Goal: Task Accomplishment & Management: Use online tool/utility

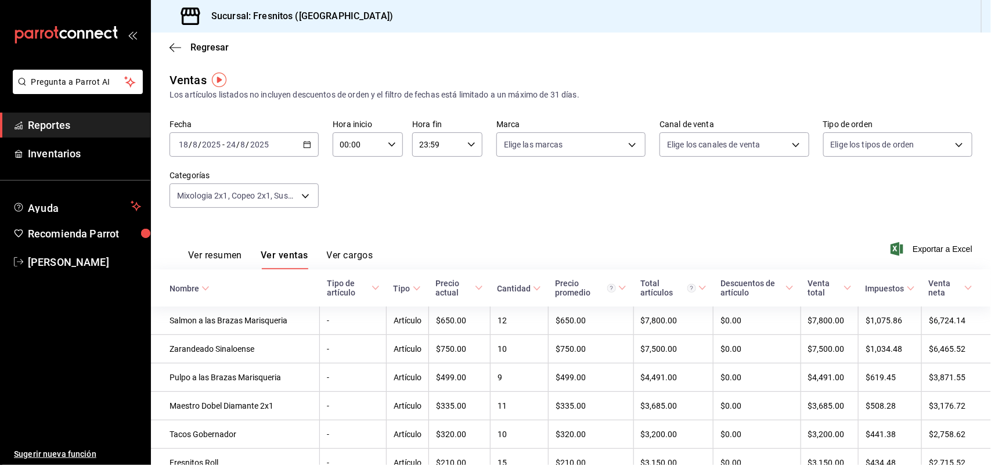
click at [311, 138] on div "[DATE] [DATE] - [DATE] [DATE]" at bounding box center [244, 144] width 149 height 24
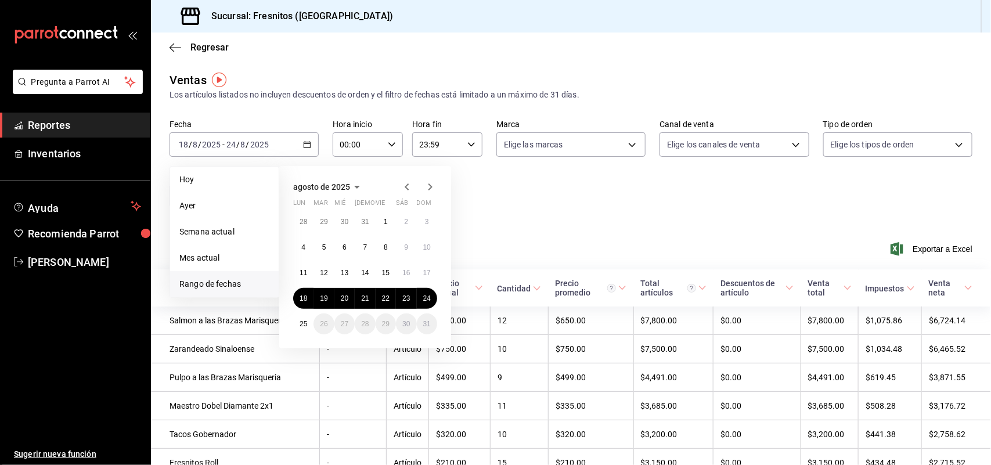
click at [196, 286] on span "Rango de fechas" at bounding box center [224, 284] width 90 height 12
click at [380, 219] on button "1" at bounding box center [386, 221] width 20 height 21
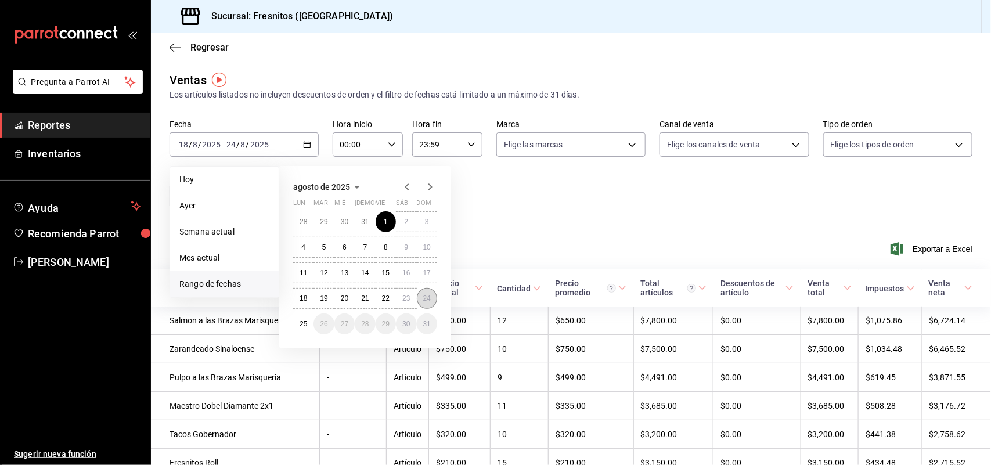
click at [427, 295] on abbr "24" at bounding box center [427, 298] width 8 height 8
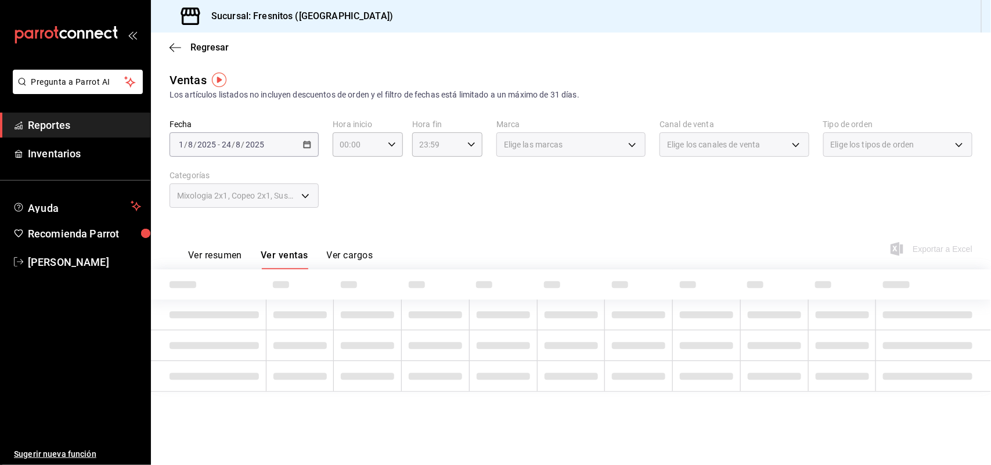
click at [308, 193] on div "Mixologia 2x1, Copeo 2x1, Sushi 2x1, Sushi, Especialidades Mariscos, Entradas M…" at bounding box center [244, 195] width 149 height 24
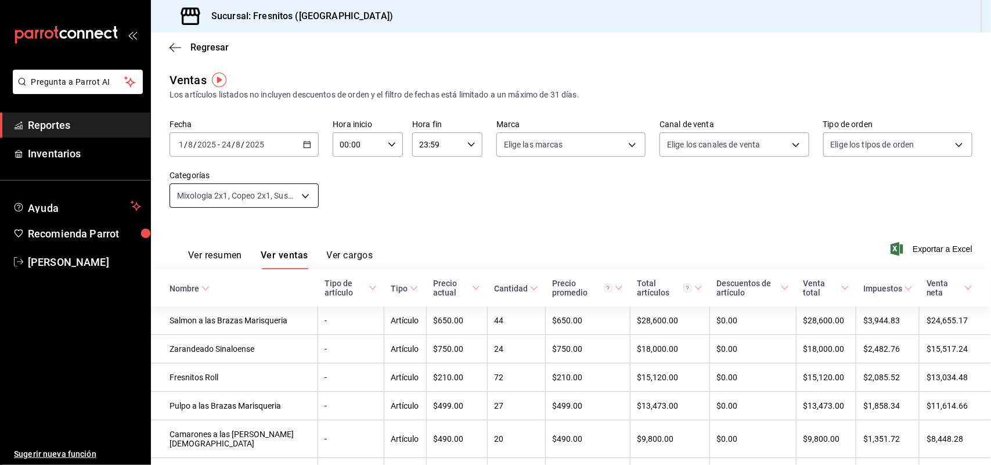
click at [308, 193] on body "Pregunta a Parrot AI Reportes Inventarios Ayuda Recomienda Parrot [PERSON_NAME]…" at bounding box center [495, 232] width 991 height 465
click at [304, 196] on body "Pregunta a Parrot AI Reportes Inventarios Ayuda Recomienda Parrot [PERSON_NAME]…" at bounding box center [495, 232] width 991 height 465
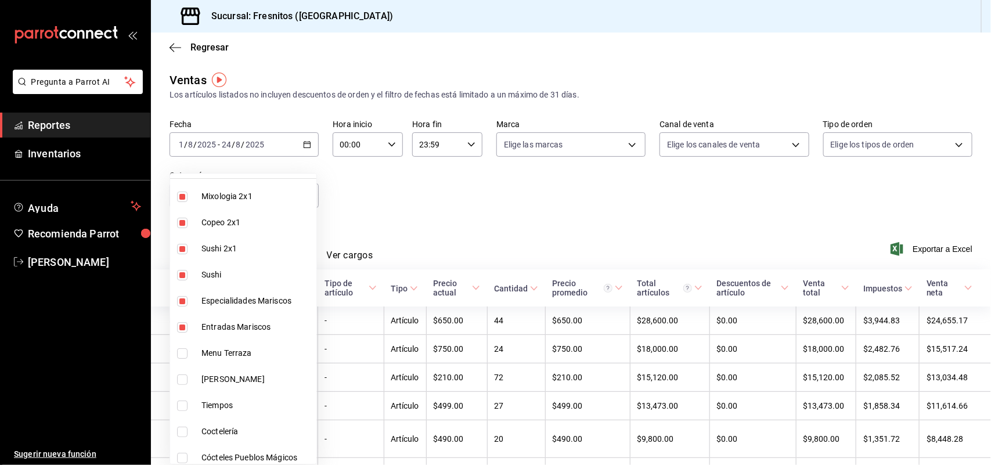
scroll to position [73, 0]
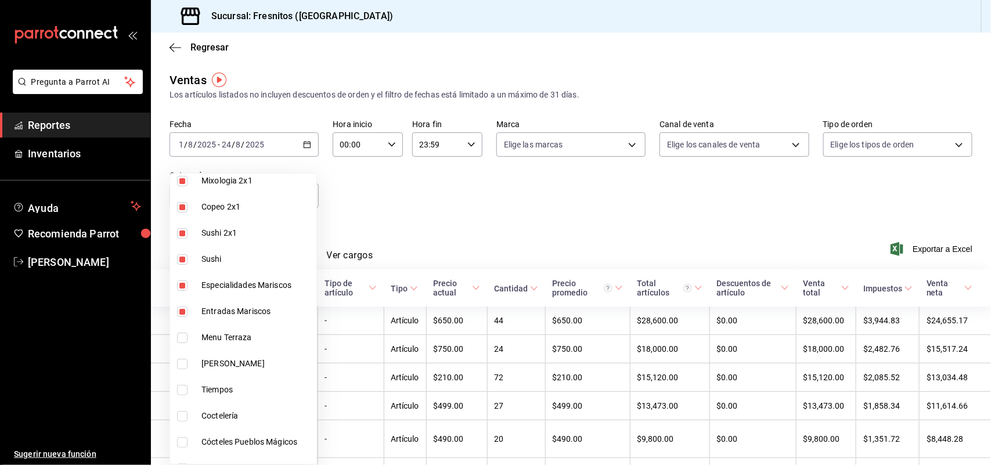
click at [182, 314] on input "checkbox" at bounding box center [182, 312] width 10 height 10
checkbox input "false"
type input "7d100b0d-2c83-4aba-9ad4-2314331440d9,aa9f6460-d446-4816-9026-2ee33e945084,dcc95…"
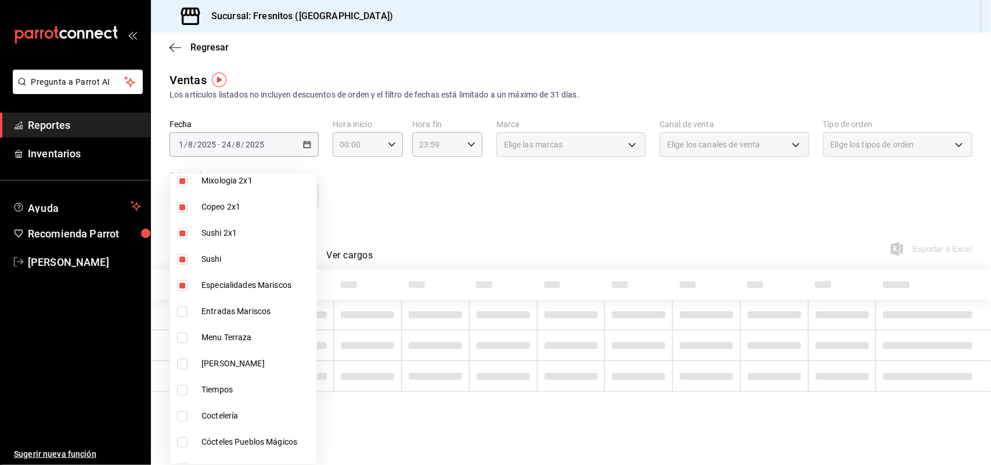
click at [181, 283] on input "checkbox" at bounding box center [182, 285] width 10 height 10
checkbox input "false"
click at [176, 254] on li "Sushi" at bounding box center [243, 259] width 146 height 26
type input "7d100b0d-2c83-4aba-9ad4-2314331440d9,aa9f6460-d446-4816-9026-2ee33e945084,dcc95…"
checkbox input "false"
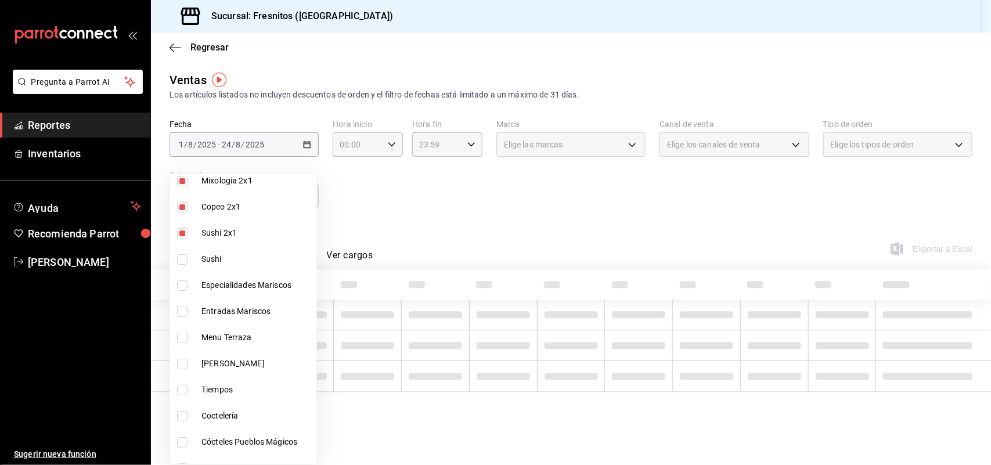
click at [182, 242] on li "Sushi 2x1" at bounding box center [243, 233] width 146 height 26
type input "7d100b0d-2c83-4aba-9ad4-2314331440d9,aa9f6460-d446-4816-9026-2ee33e945084"
checkbox input "false"
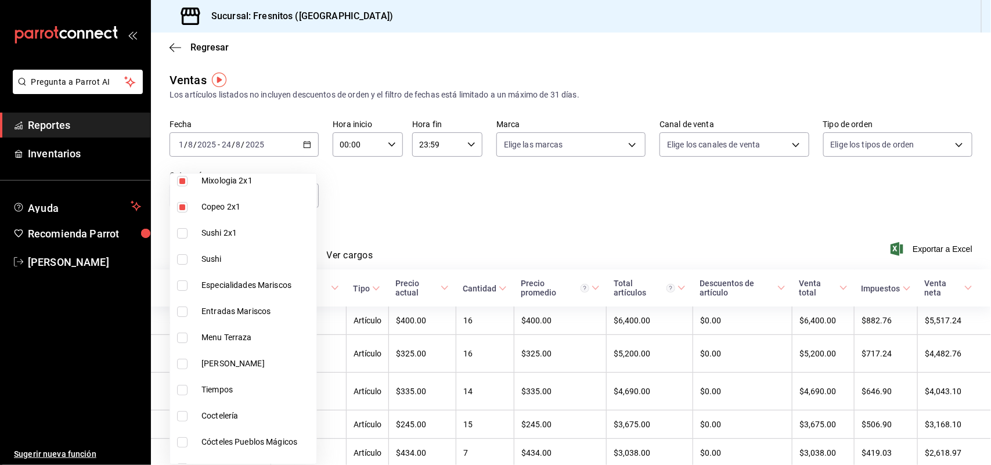
click at [184, 210] on input "checkbox" at bounding box center [182, 207] width 10 height 10
checkbox input "true"
type input "7d100b0d-2c83-4aba-9ad4-2314331440d9,aa9f6460-d446-4816-9026-2ee33e945084"
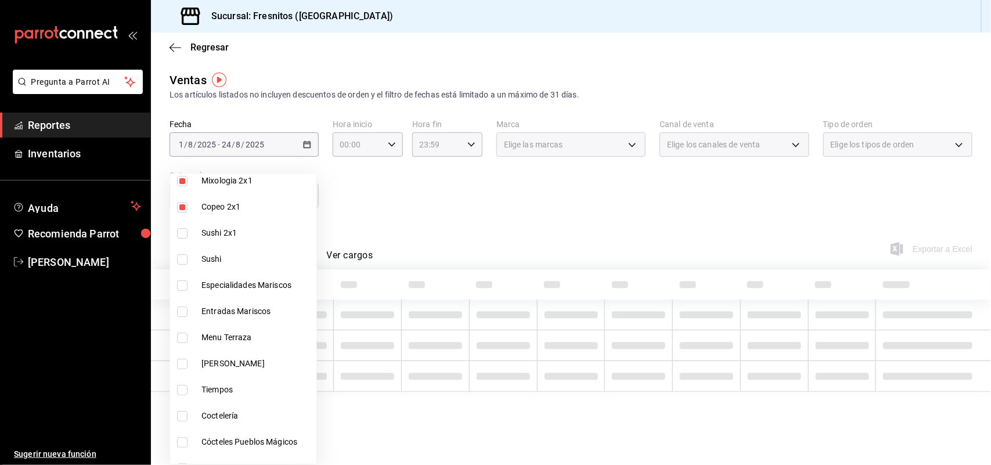
click at [181, 181] on input "checkbox" at bounding box center [182, 181] width 10 height 10
checkbox input "false"
type input "aa9f6460-d446-4816-9026-2ee33e945084"
click at [183, 206] on input "checkbox" at bounding box center [182, 207] width 10 height 10
checkbox input "false"
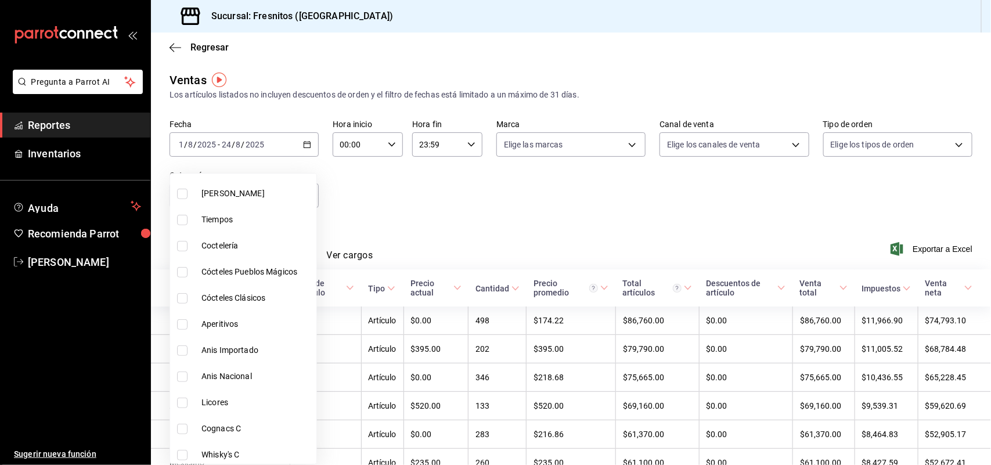
scroll to position [218, 0]
click at [179, 271] on input "checkbox" at bounding box center [182, 271] width 10 height 10
checkbox input "true"
type input "40917f2d-1559-45bf-a874-741b4f7d0cad"
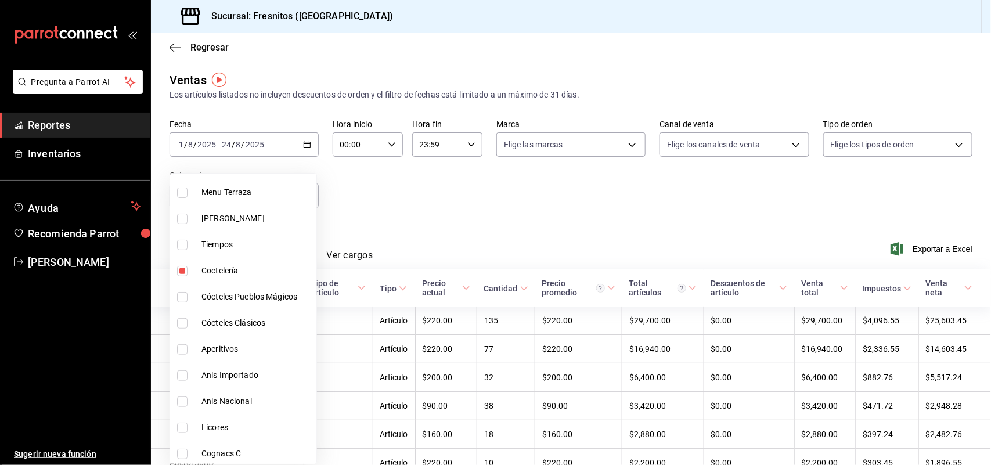
scroll to position [290, 0]
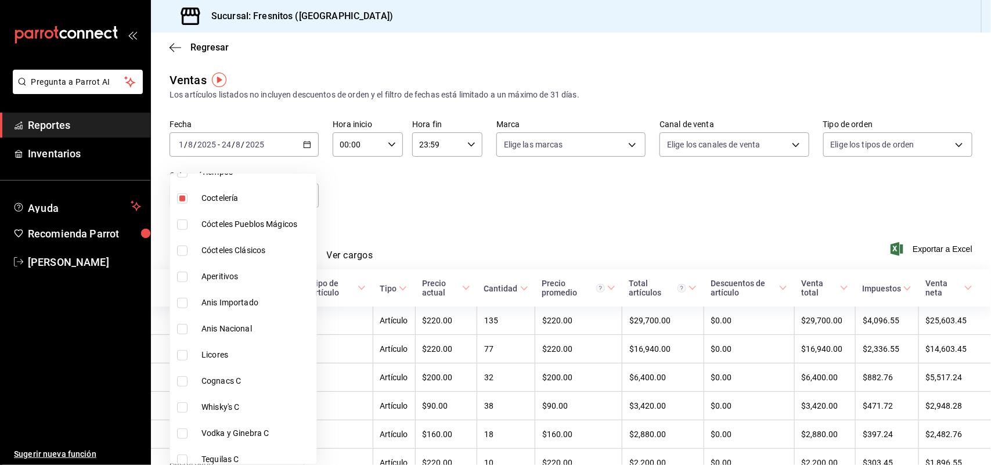
click at [178, 254] on input "checkbox" at bounding box center [182, 251] width 10 height 10
checkbox input "true"
type input "40917f2d-1559-45bf-a874-741b4f7d0cad,6c45f5eb-ec60-4f58-bfac-e62e3b206dd1"
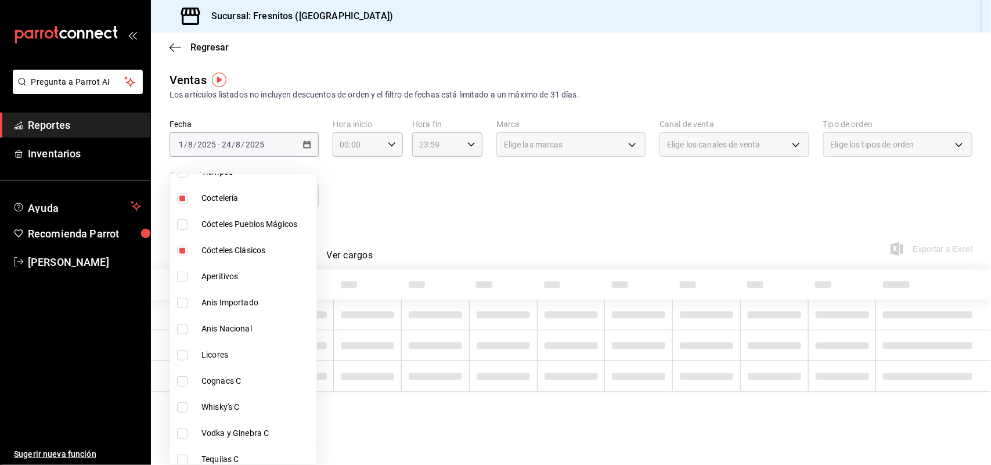
click at [185, 275] on input "checkbox" at bounding box center [182, 277] width 10 height 10
checkbox input "true"
type input "40917f2d-1559-45bf-a874-741b4f7d0cad,6c45f5eb-ec60-4f58-bfac-e62e3b206dd1,f93c6…"
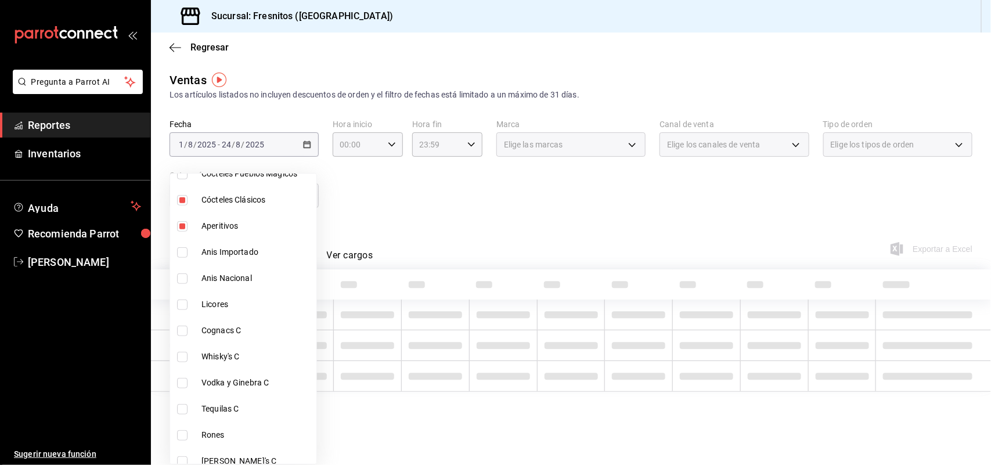
scroll to position [363, 0]
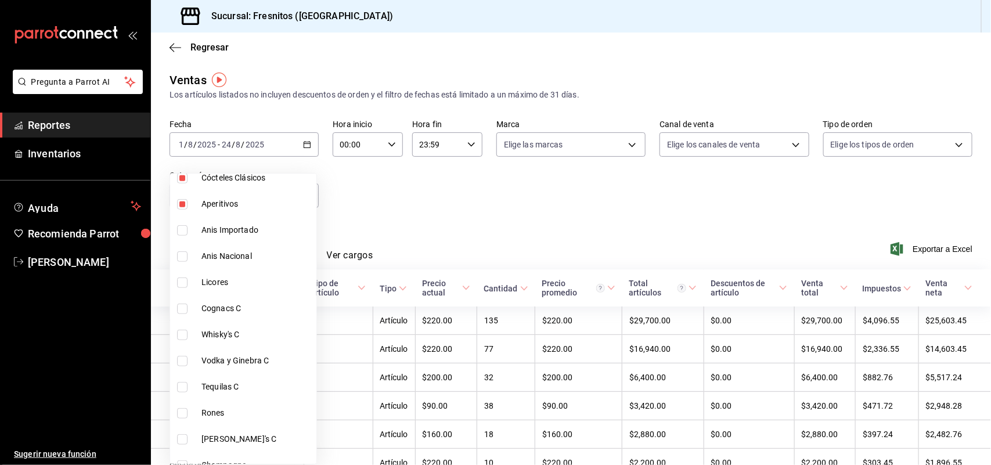
click at [186, 362] on input "checkbox" at bounding box center [182, 361] width 10 height 10
checkbox input "true"
type input "40917f2d-1559-45bf-a874-741b4f7d0cad,6c45f5eb-ec60-4f58-bfac-e62e3b206dd1,f93c6…"
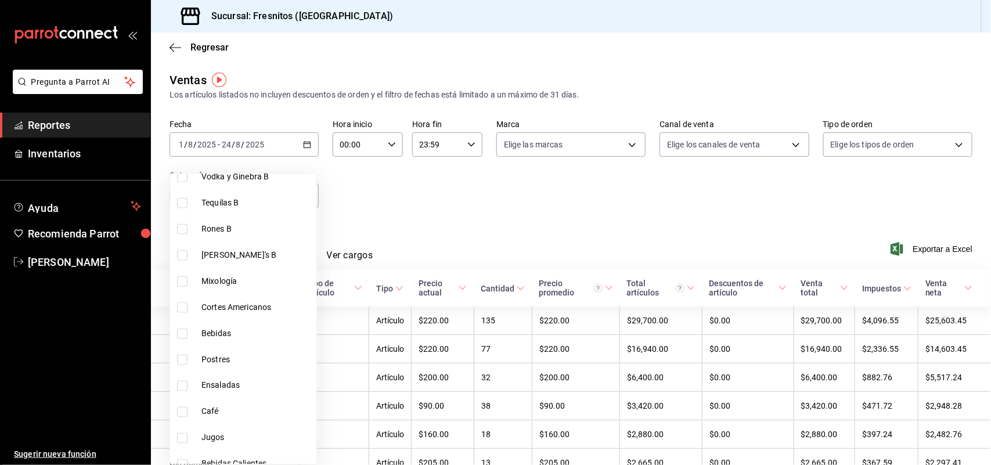
scroll to position [798, 0]
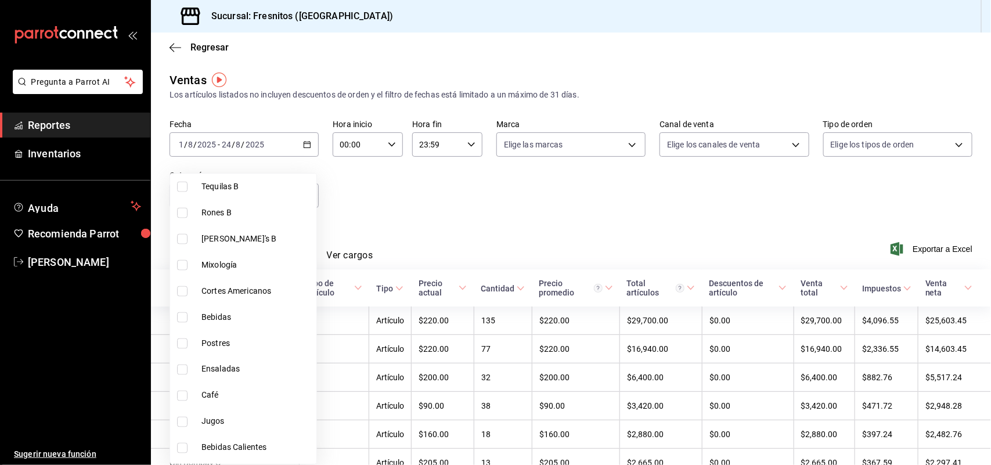
click at [183, 265] on input "checkbox" at bounding box center [182, 265] width 10 height 10
checkbox input "true"
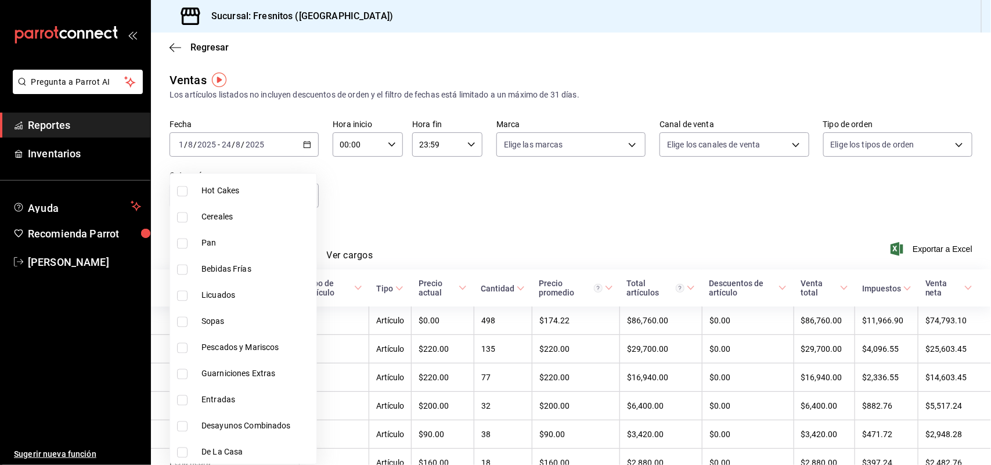
click at [419, 207] on div at bounding box center [495, 232] width 991 height 465
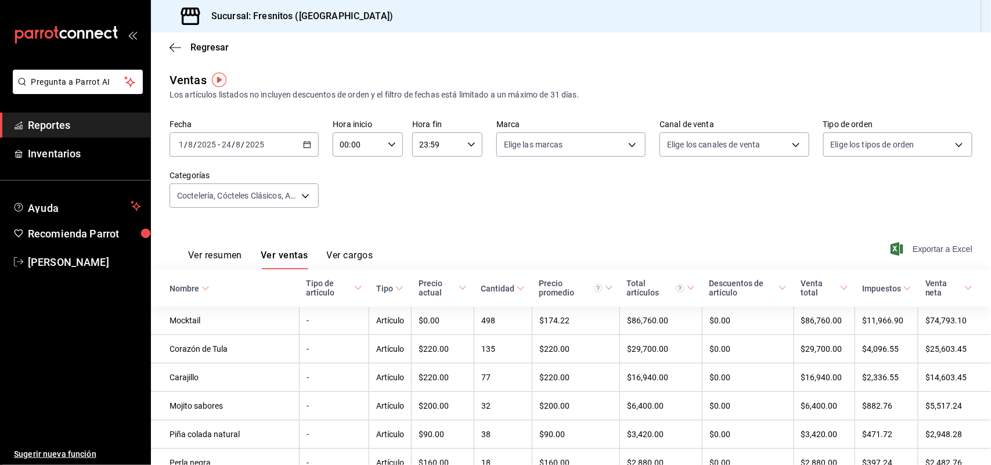
click at [944, 254] on span "Exportar a Excel" at bounding box center [933, 249] width 80 height 14
click at [307, 149] on div "[DATE] [DATE] - [DATE] [DATE]" at bounding box center [244, 144] width 149 height 24
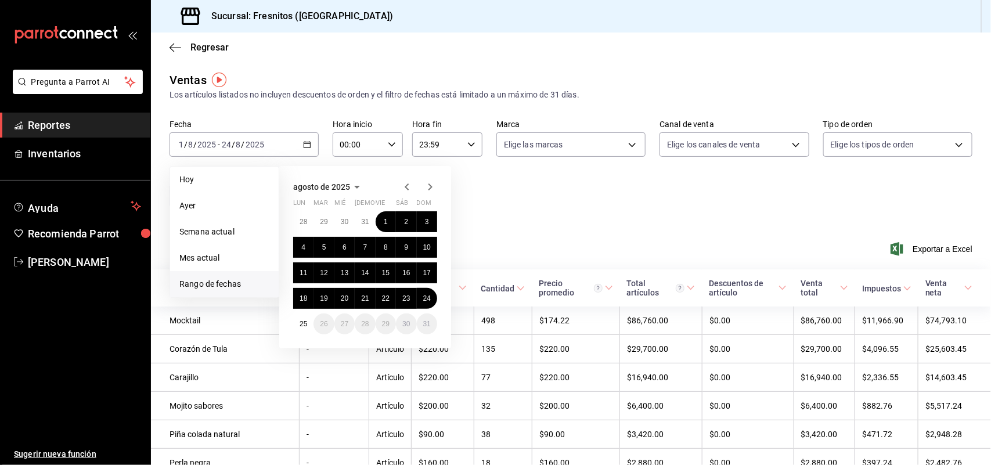
click at [221, 280] on span "Rango de fechas" at bounding box center [224, 284] width 90 height 12
click at [344, 218] on abbr "30" at bounding box center [345, 222] width 8 height 8
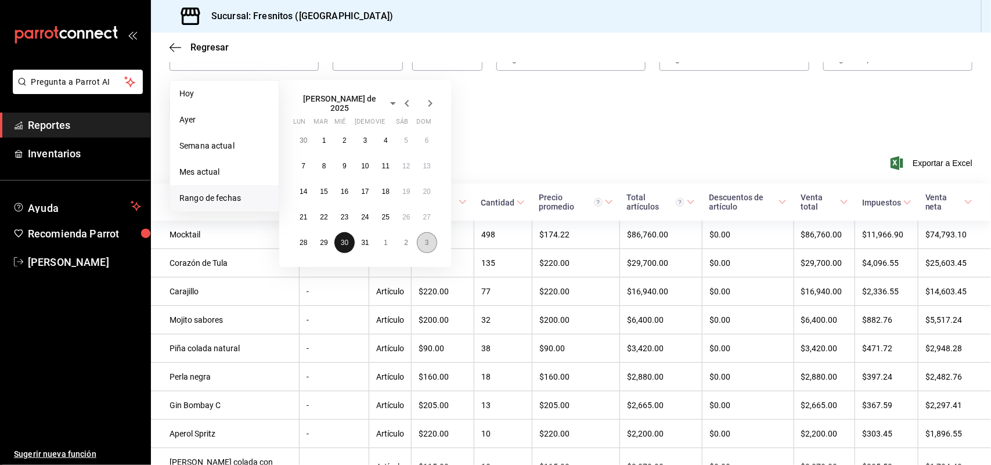
scroll to position [145, 0]
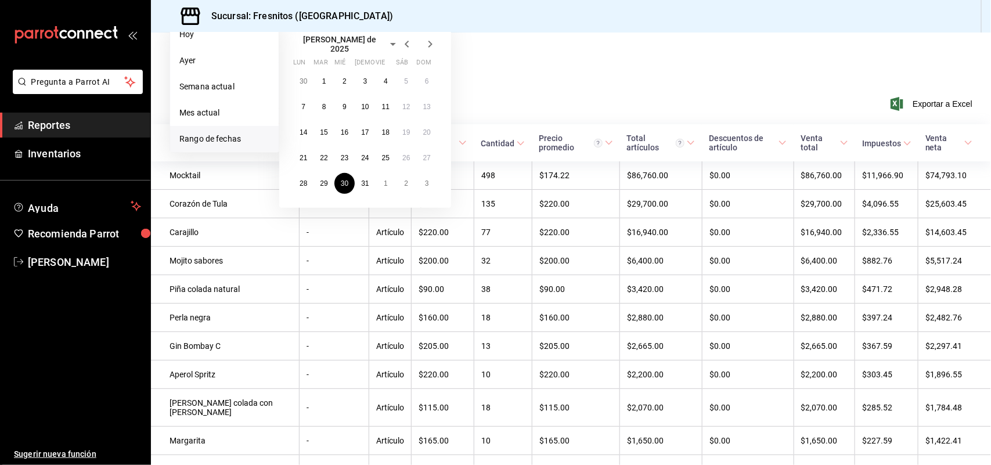
click at [431, 38] on icon "button" at bounding box center [430, 44] width 14 height 14
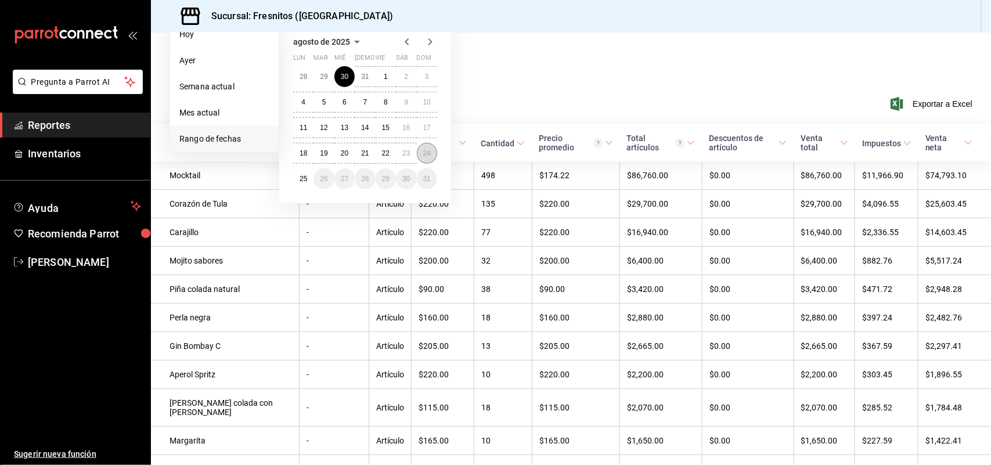
click at [434, 151] on button "24" at bounding box center [427, 153] width 20 height 21
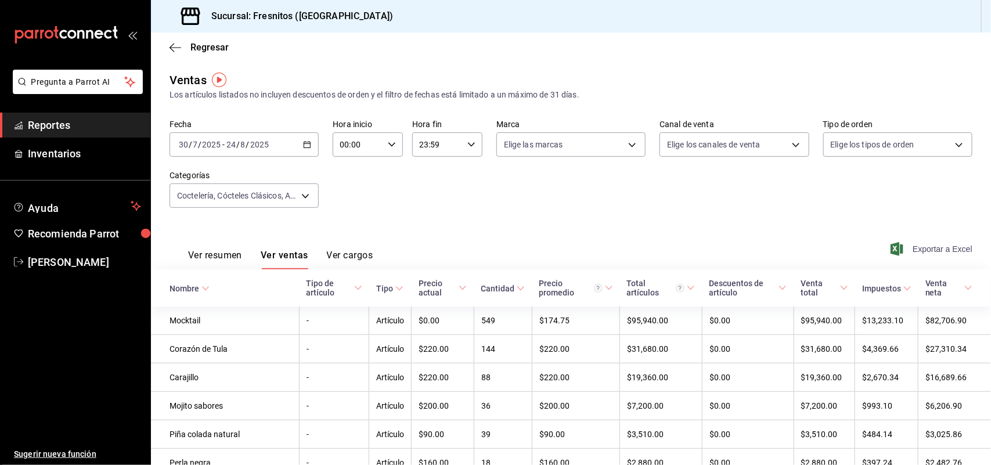
click at [924, 249] on span "Exportar a Excel" at bounding box center [933, 249] width 80 height 14
click at [302, 196] on body "Pregunta a Parrot AI Reportes Inventarios Ayuda Recomienda Parrot [PERSON_NAME]…" at bounding box center [495, 232] width 991 height 465
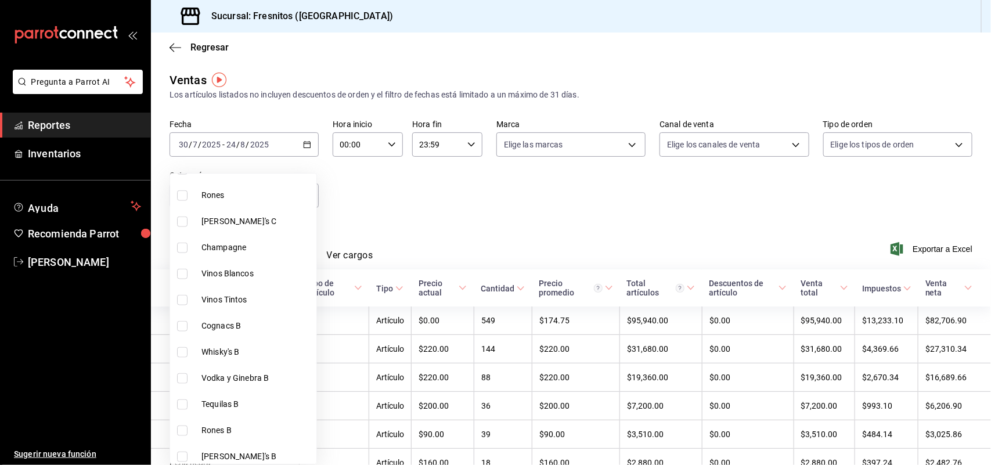
scroll to position [653, 0]
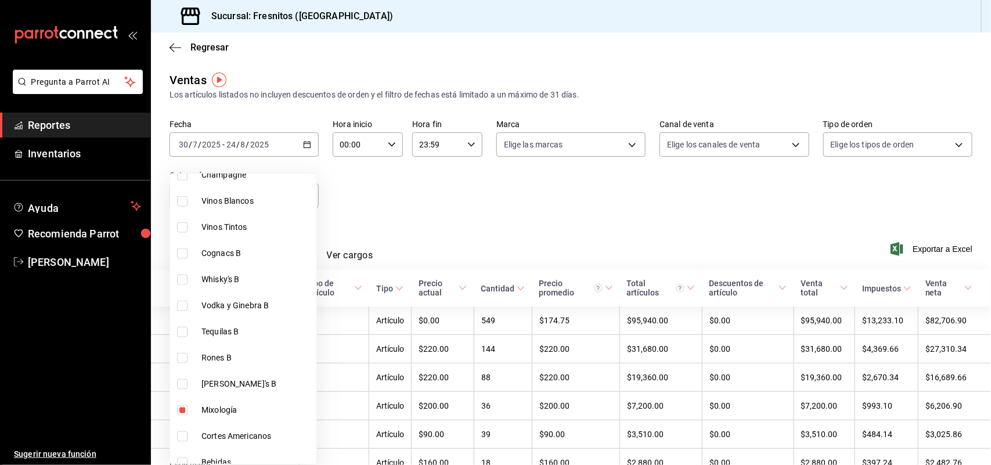
click at [260, 297] on li "Vodka y Ginebra B" at bounding box center [243, 306] width 146 height 26
type input "40917f2d-1559-45bf-a874-741b4f7d0cad,6c45f5eb-ec60-4f58-bfac-e62e3b206dd1,f93c6…"
checkbox input "true"
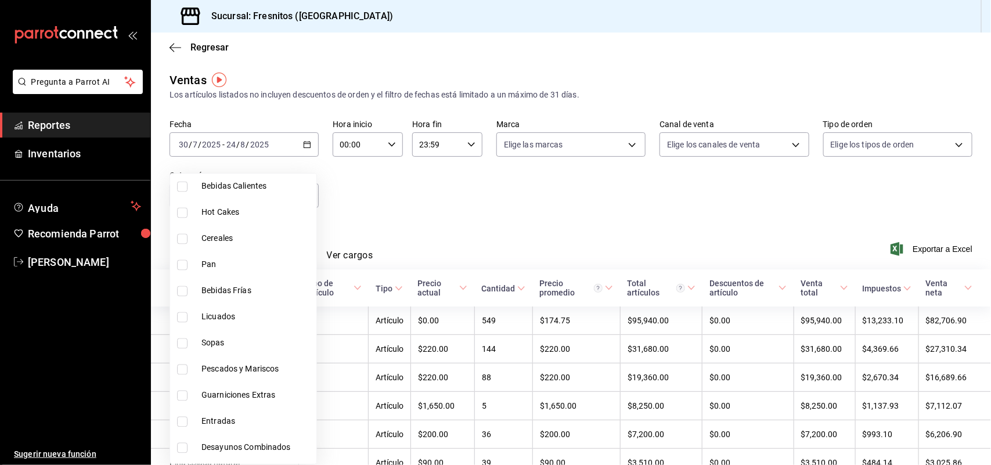
scroll to position [1081, 0]
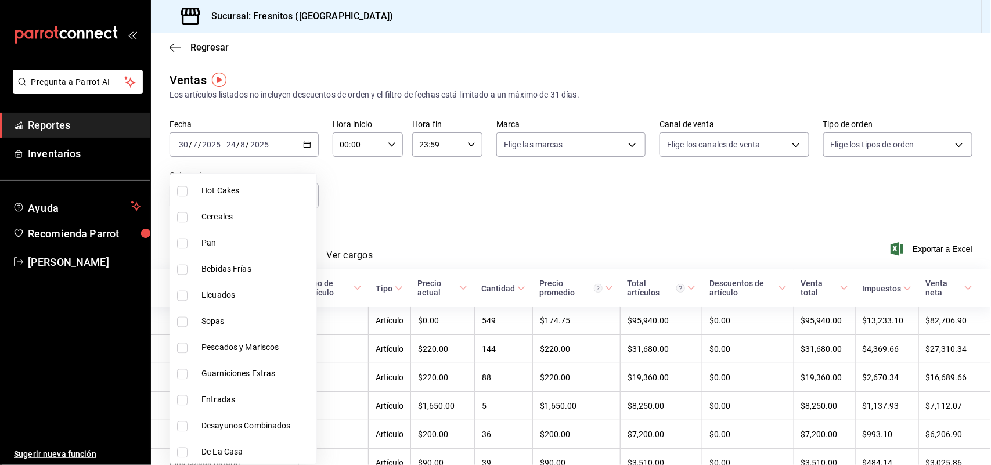
click at [920, 242] on div at bounding box center [495, 232] width 991 height 465
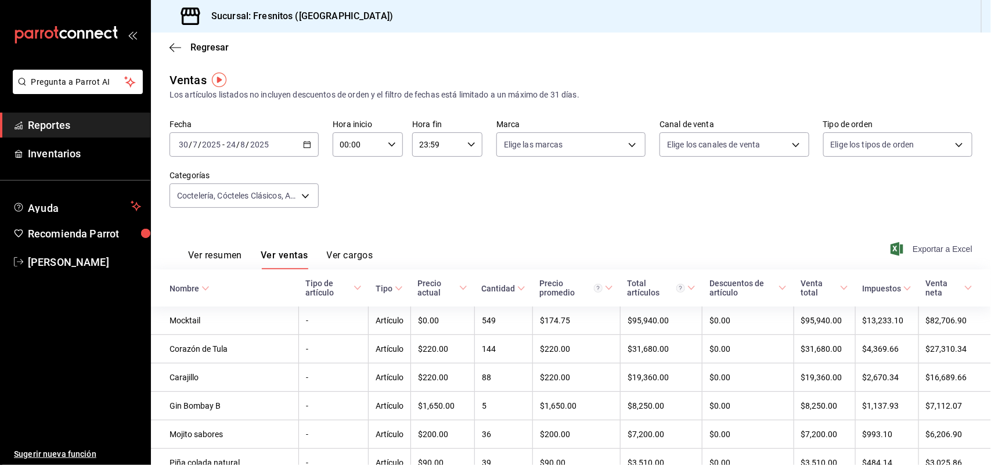
click at [919, 251] on span "Exportar a Excel" at bounding box center [933, 249] width 80 height 14
click at [924, 241] on div "Ver resumen Ver ventas Ver cargos Exportar a Excel" at bounding box center [571, 246] width 840 height 48
click at [918, 247] on span "Exportar a Excel" at bounding box center [933, 249] width 80 height 14
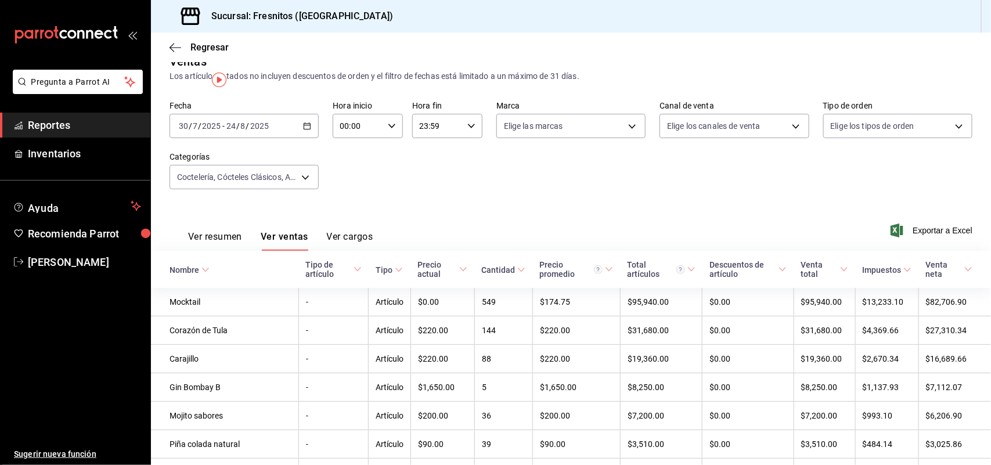
scroll to position [0, 0]
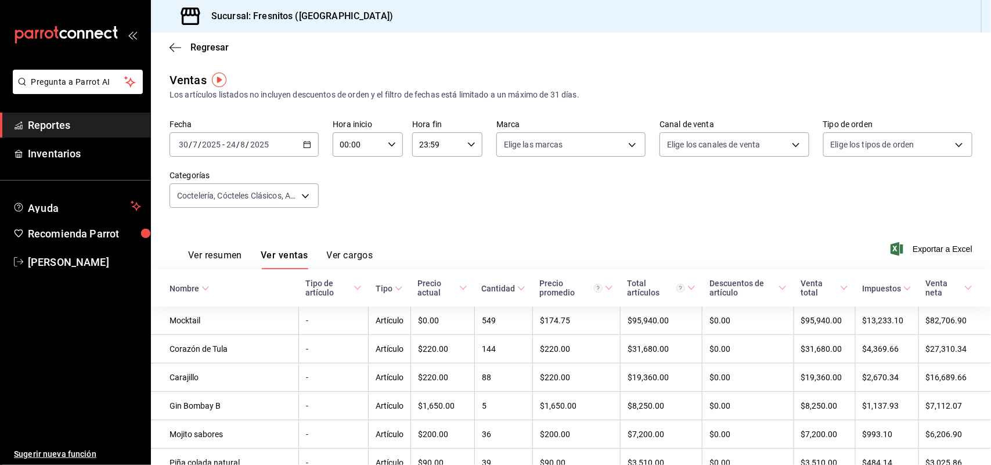
click at [306, 146] on icon "button" at bounding box center [307, 145] width 8 height 8
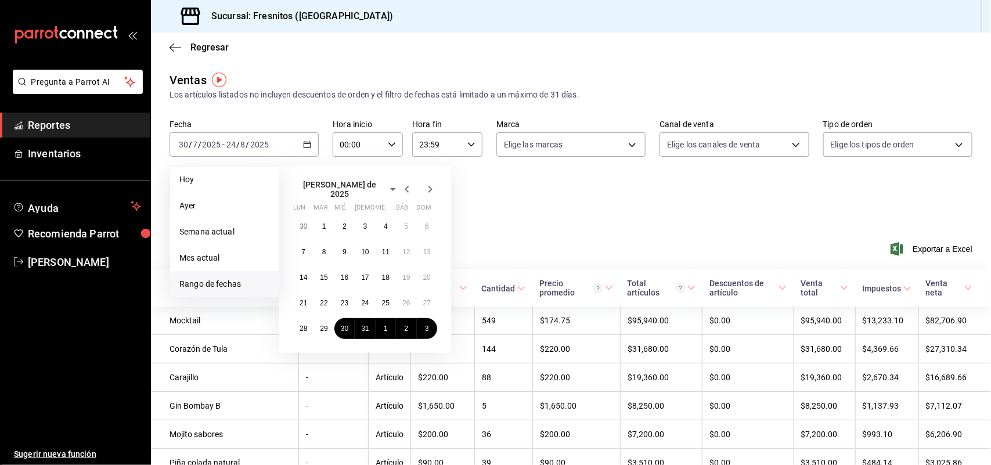
click at [234, 178] on span "Hoy" at bounding box center [224, 180] width 90 height 12
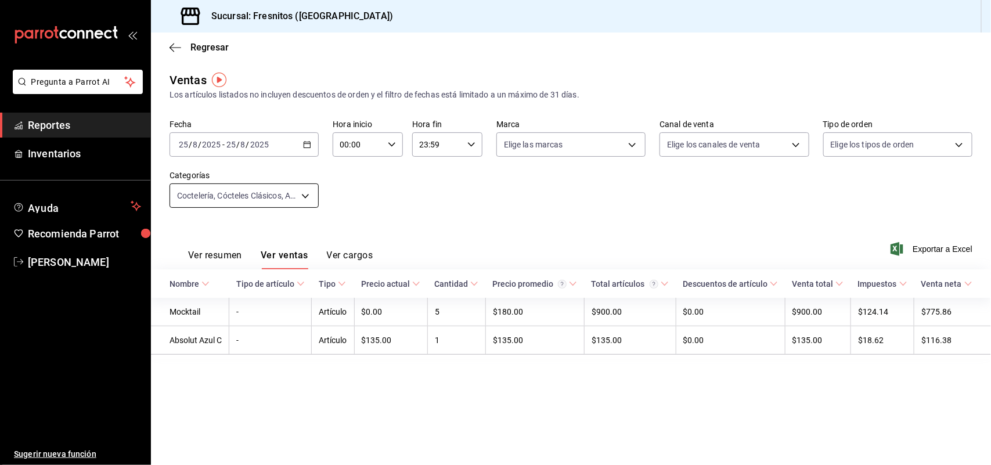
click at [308, 192] on body "Pregunta a Parrot AI Reportes Inventarios Ayuda Recomienda Parrot [PERSON_NAME]…" at bounding box center [495, 232] width 991 height 465
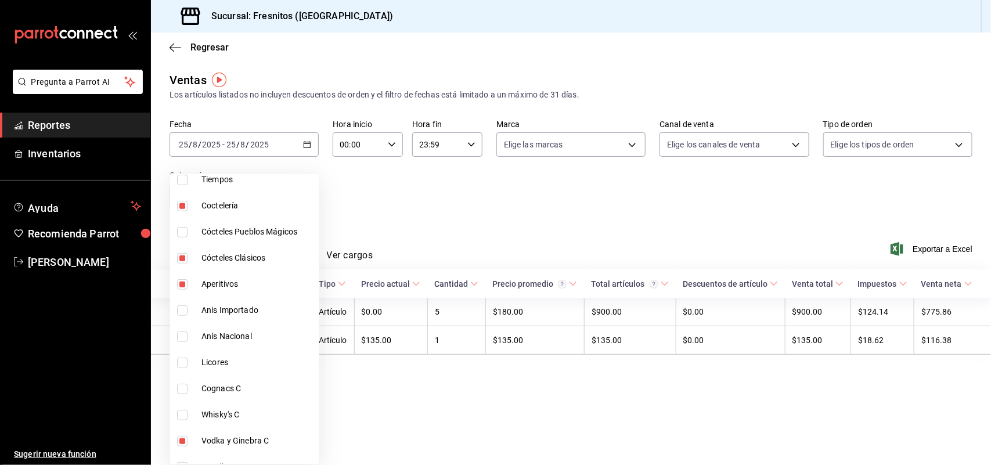
scroll to position [290, 0]
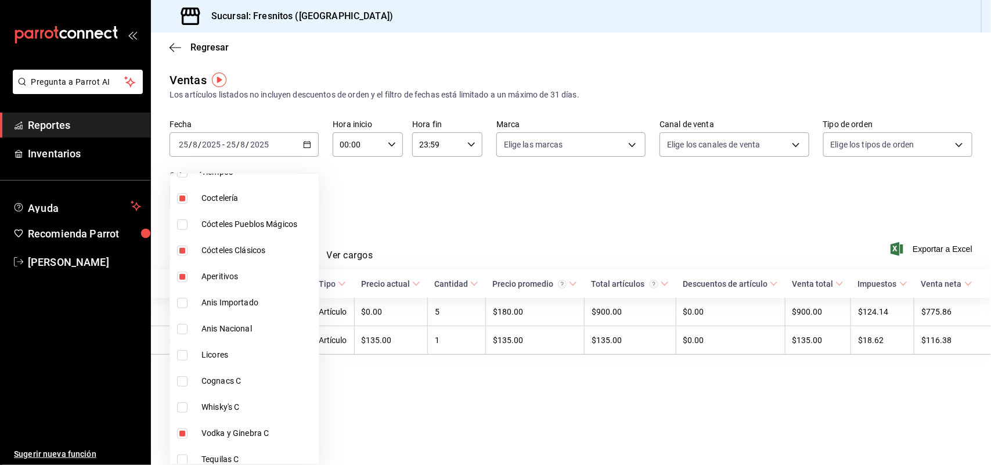
click at [183, 199] on input "checkbox" at bounding box center [182, 198] width 10 height 10
checkbox input "false"
type input "6c45f5eb-ec60-4f58-bfac-e62e3b206dd1,f93c6dfb-4643-4996-b49e-eb3db17fc662,0ba24…"
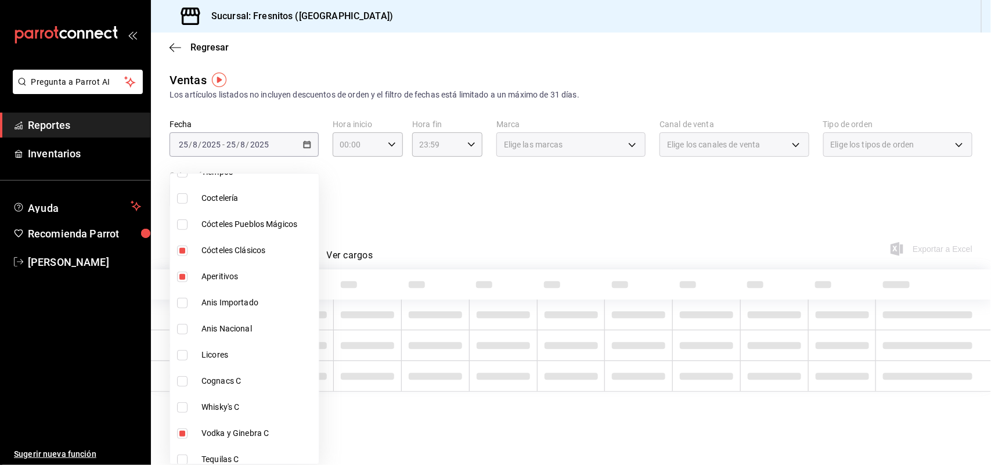
click at [180, 246] on input "checkbox" at bounding box center [182, 251] width 10 height 10
checkbox input "false"
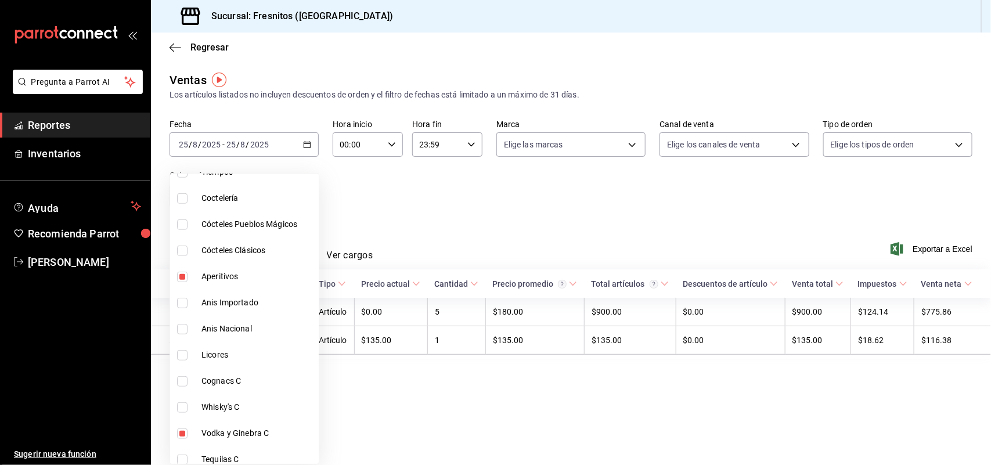
type input "f93c6dfb-4643-4996-b49e-eb3db17fc662,0ba24d16-e9c0-4d3c-a59b-12e3f11a1afd,5c71f…"
click at [182, 273] on input "checkbox" at bounding box center [182, 277] width 10 height 10
checkbox input "true"
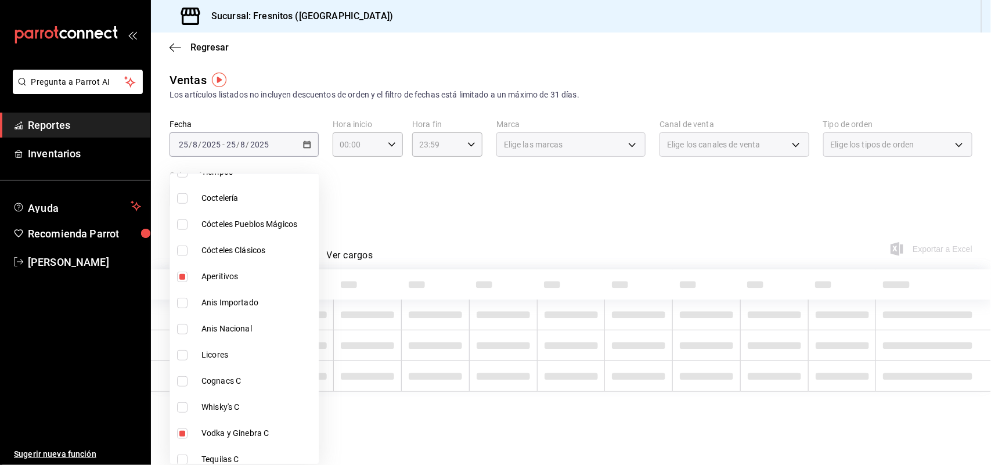
type input "0ba24d16-e9c0-4d3c-a59b-12e3f11a1afd,5c71feef-f02c-4555-b575-2e2a299b6b37,28954…"
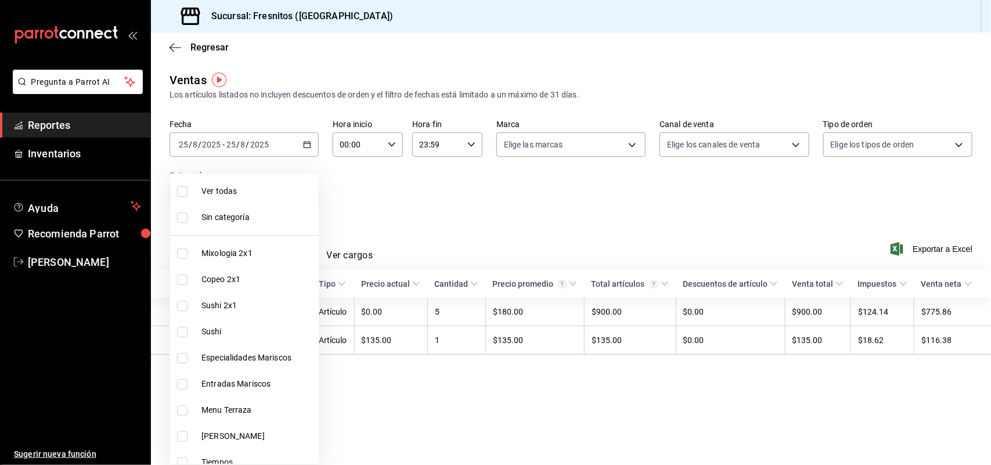
click at [250, 215] on span "Sin categoría" at bounding box center [257, 217] width 113 height 12
drag, startPoint x: 250, startPoint y: 215, endPoint x: 251, endPoint y: 250, distance: 34.9
click at [250, 215] on span "Sin categoría" at bounding box center [257, 217] width 113 height 12
checkbox input "true"
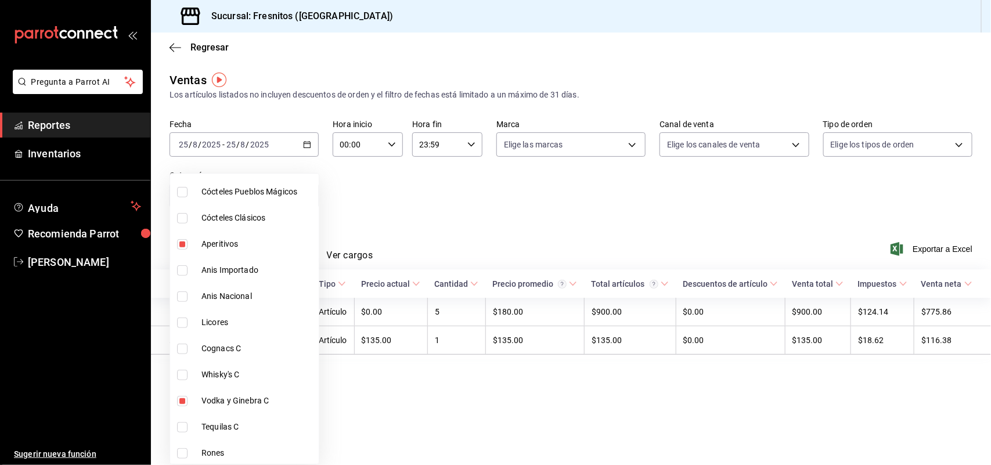
scroll to position [363, 0]
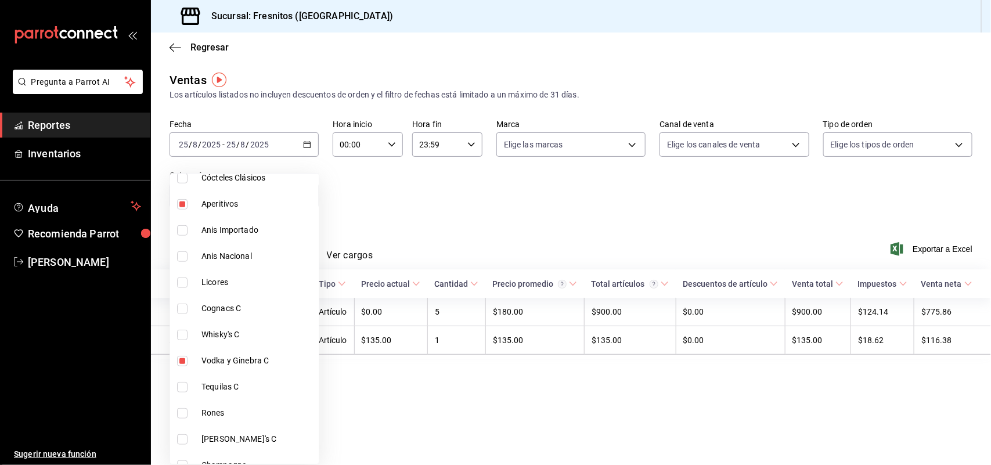
click at [225, 204] on span "Aperitivos" at bounding box center [257, 204] width 113 height 12
type input "0ba24d16-e9c0-4d3c-a59b-12e3f11a1afd,5c71feef-f02c-4555-b575-2e2a299b6b37,28954…"
checkbox input "false"
click at [189, 364] on label at bounding box center [184, 361] width 15 height 10
click at [188, 364] on input "checkbox" at bounding box center [182, 361] width 10 height 10
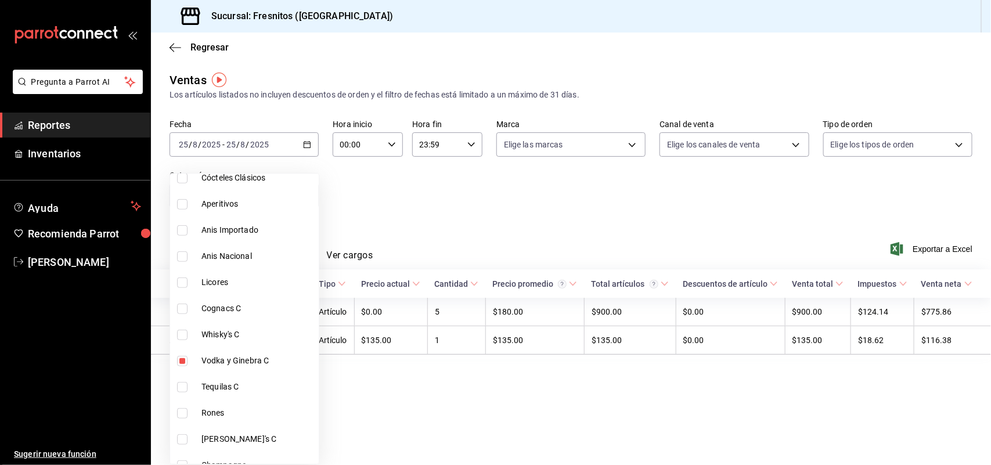
checkbox input "true"
type input "5c71feef-f02c-4555-b575-2e2a299b6b37,2895416e-4010-4fb7-9032-6b0a0cf313e5,0ba24…"
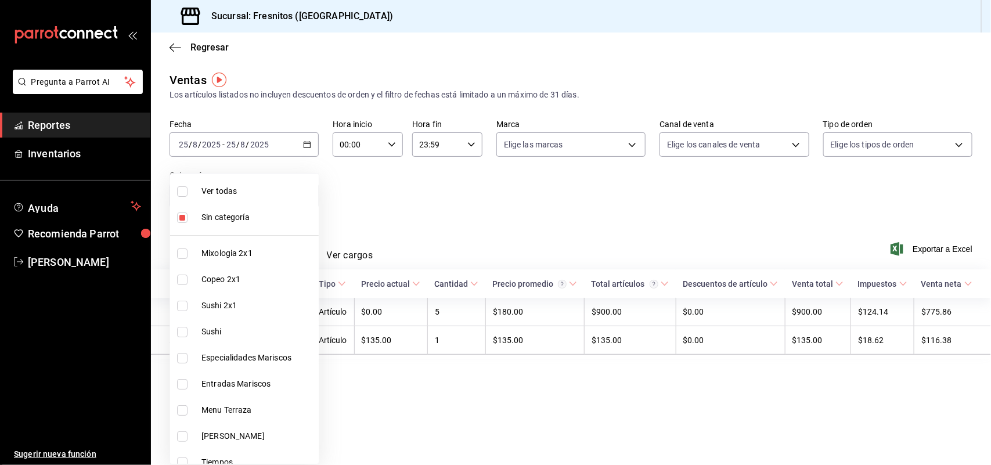
click at [183, 192] on input "checkbox" at bounding box center [182, 191] width 10 height 10
checkbox input "true"
type input "7d100b0d-2c83-4aba-9ad4-2314331440d9,aa9f6460-d446-4816-9026-2ee33e945084,dcc95…"
checkbox input "true"
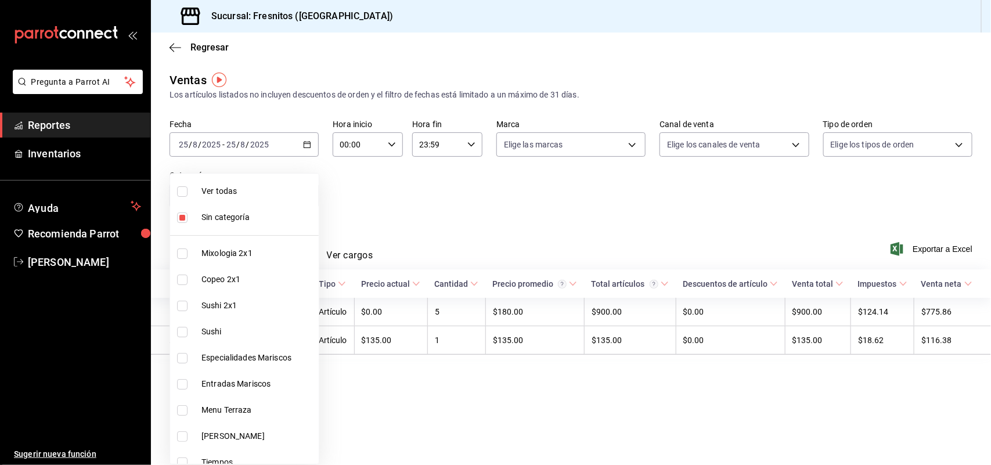
checkbox input "true"
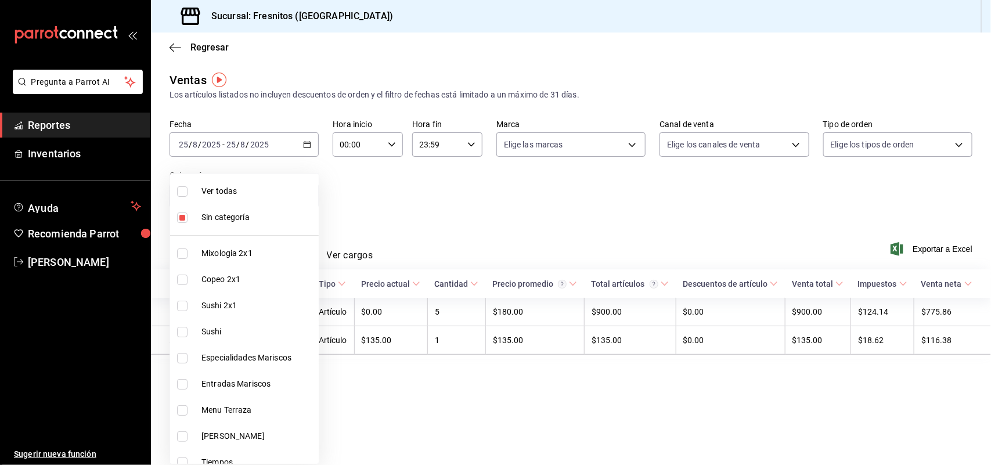
checkbox input "true"
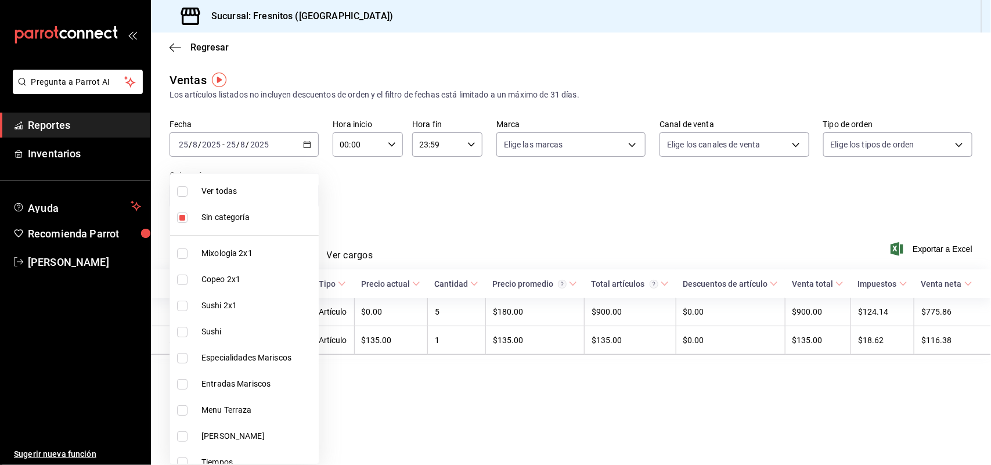
checkbox input "true"
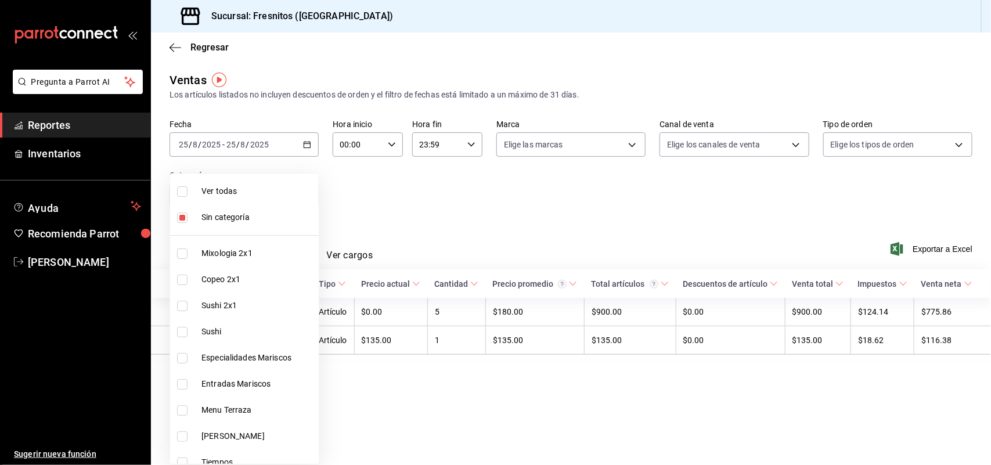
checkbox input "true"
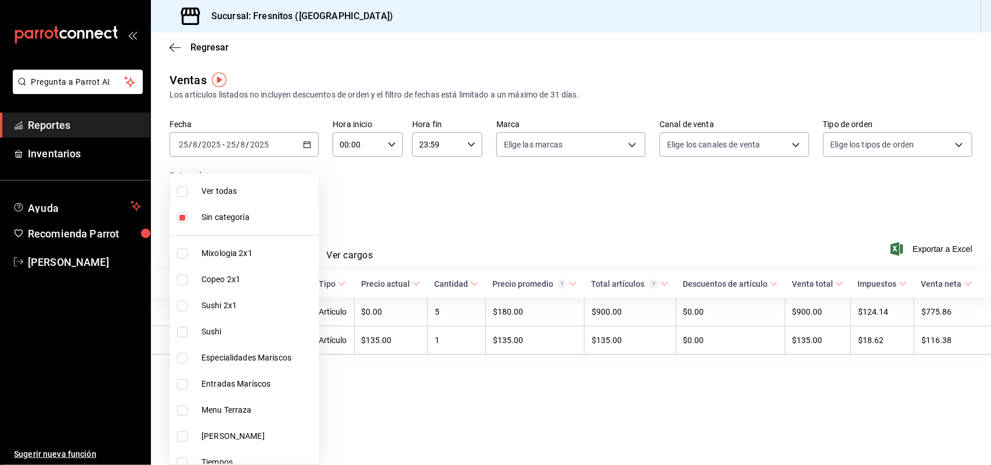
checkbox input "true"
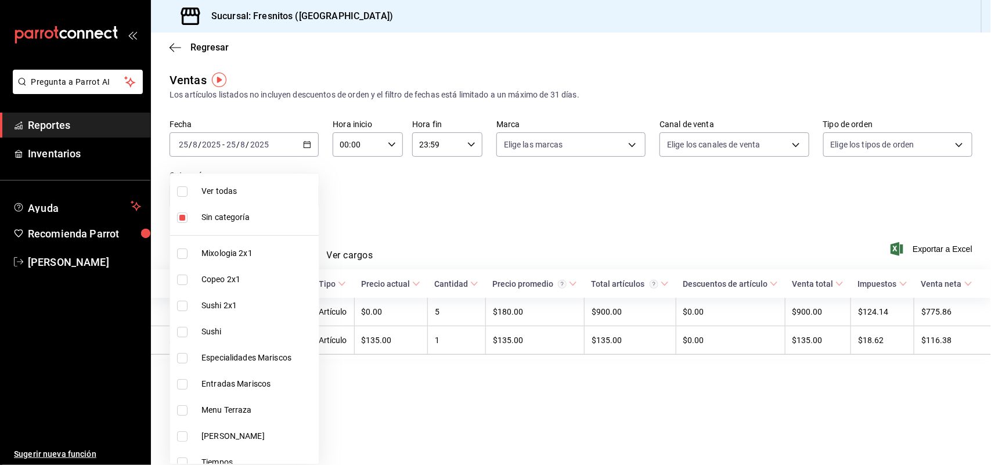
checkbox input "true"
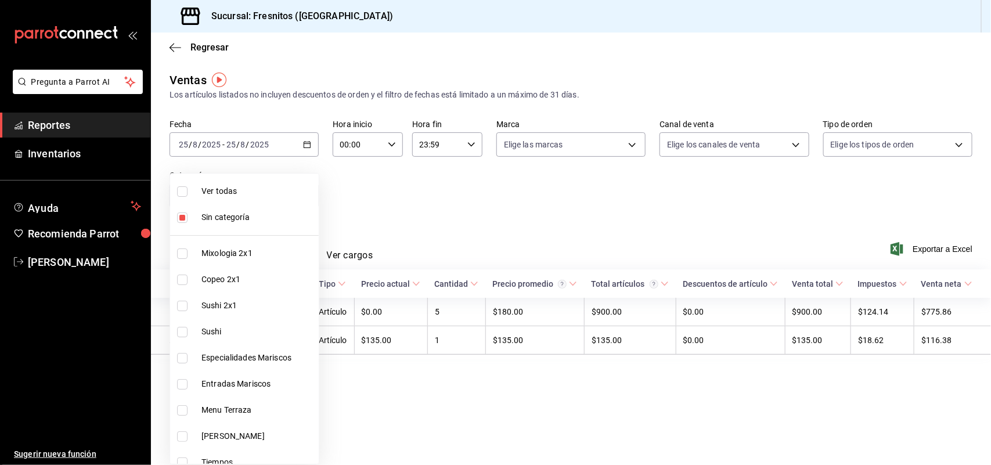
checkbox input "true"
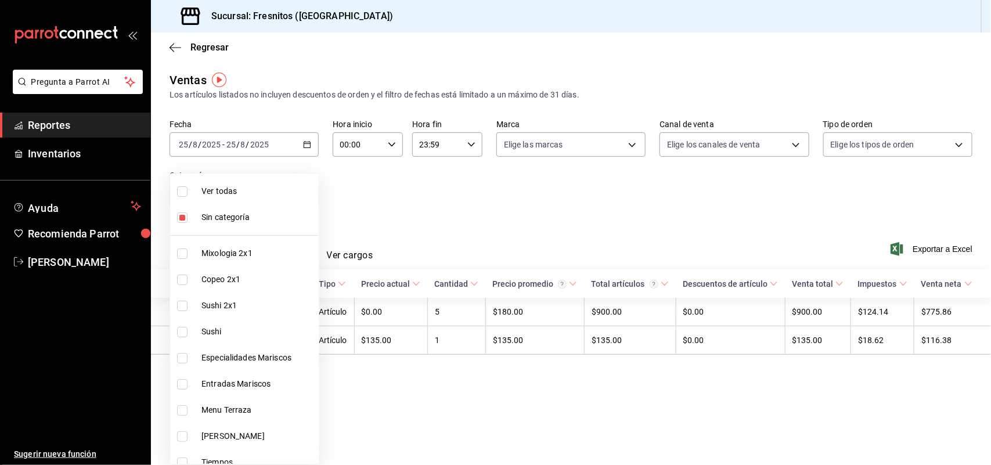
checkbox input "true"
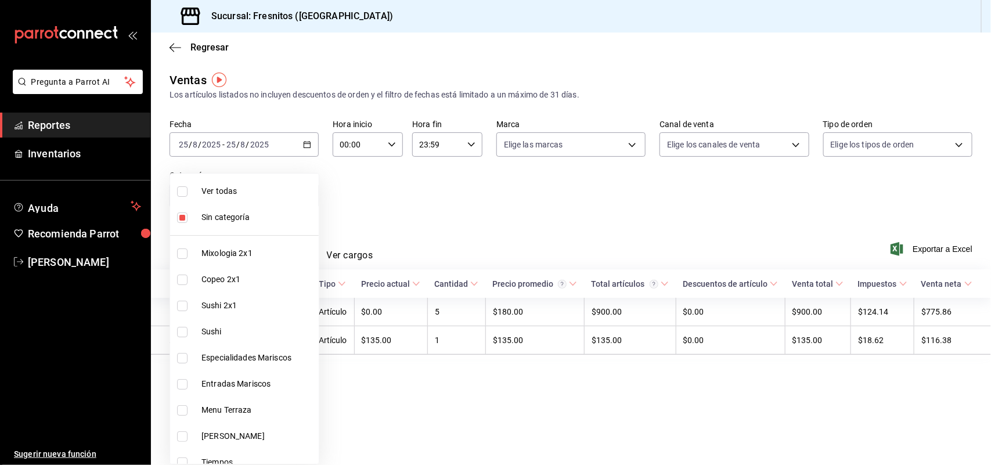
checkbox input "true"
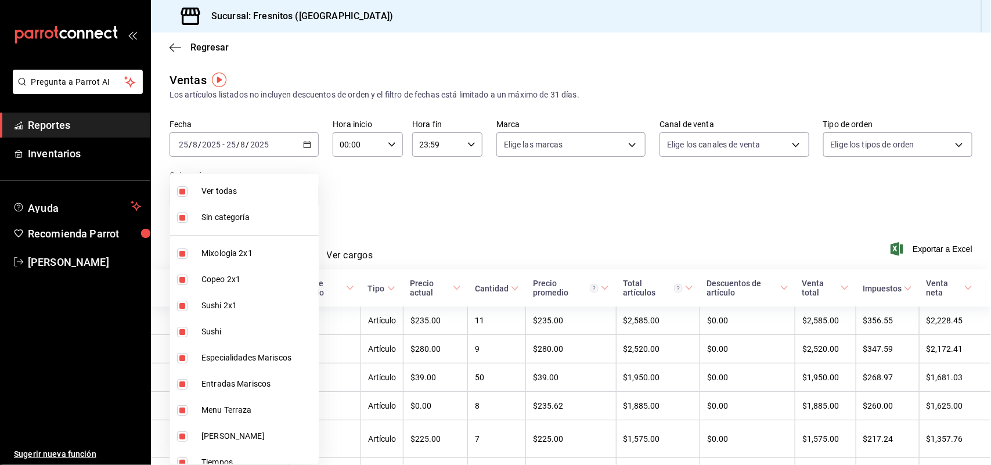
click at [183, 192] on input "checkbox" at bounding box center [182, 191] width 10 height 10
checkbox input "false"
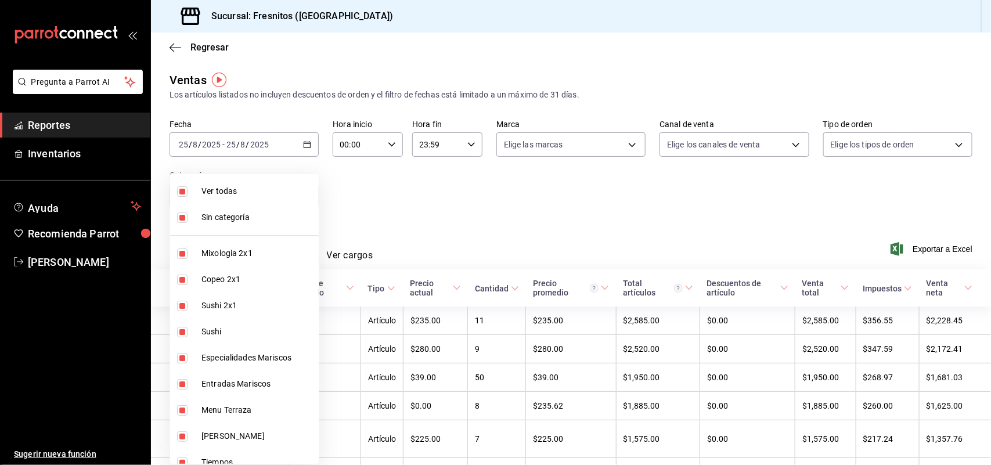
checkbox input "false"
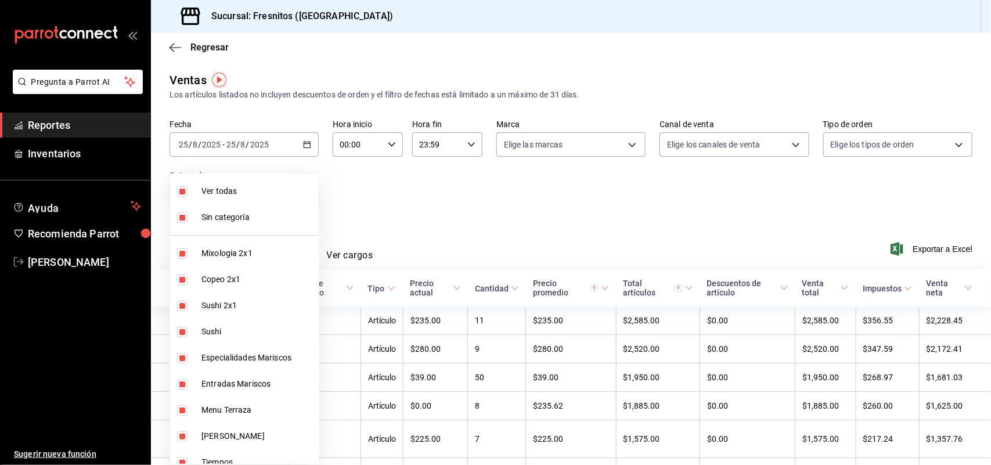
checkbox input "false"
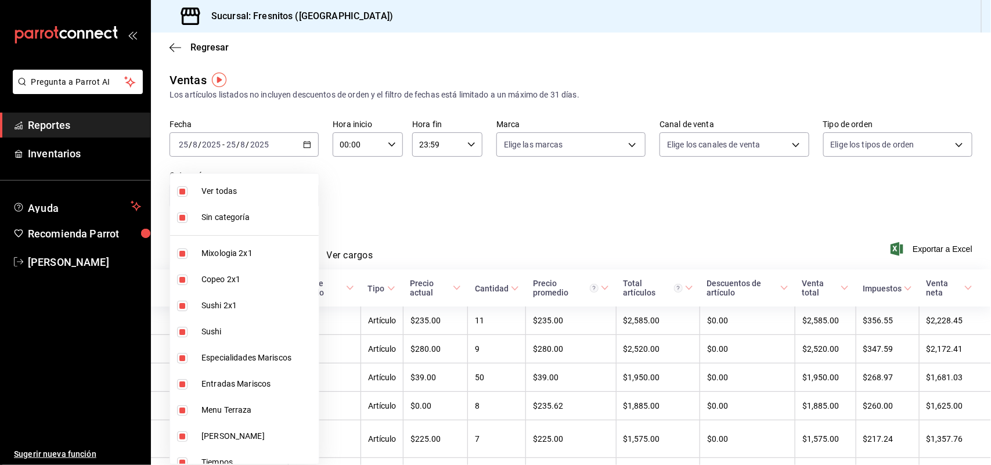
checkbox input "false"
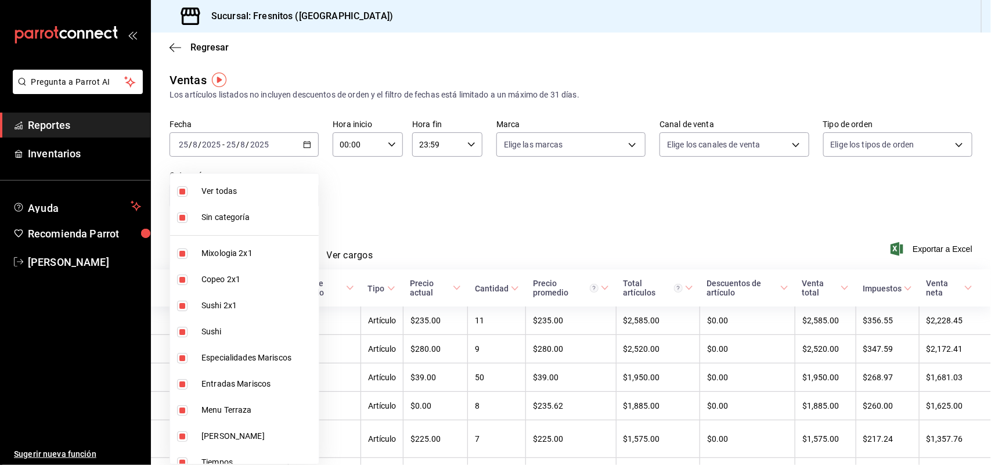
checkbox input "false"
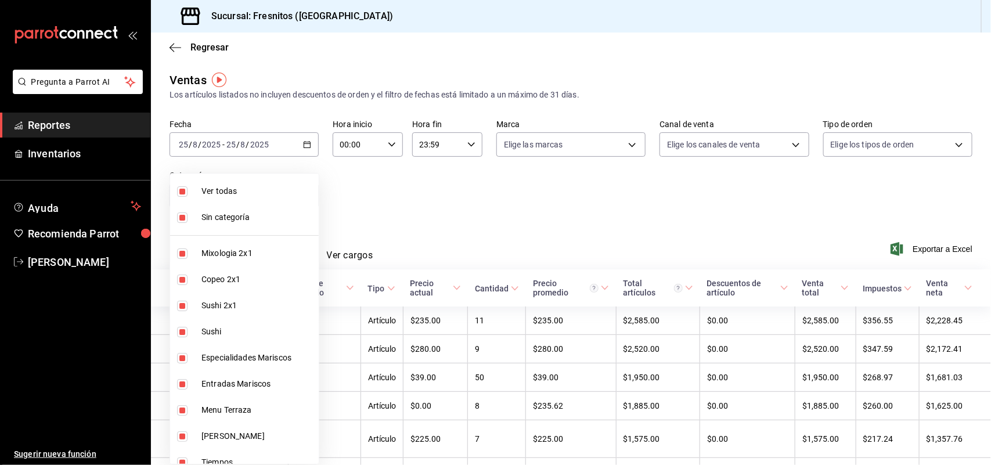
checkbox input "false"
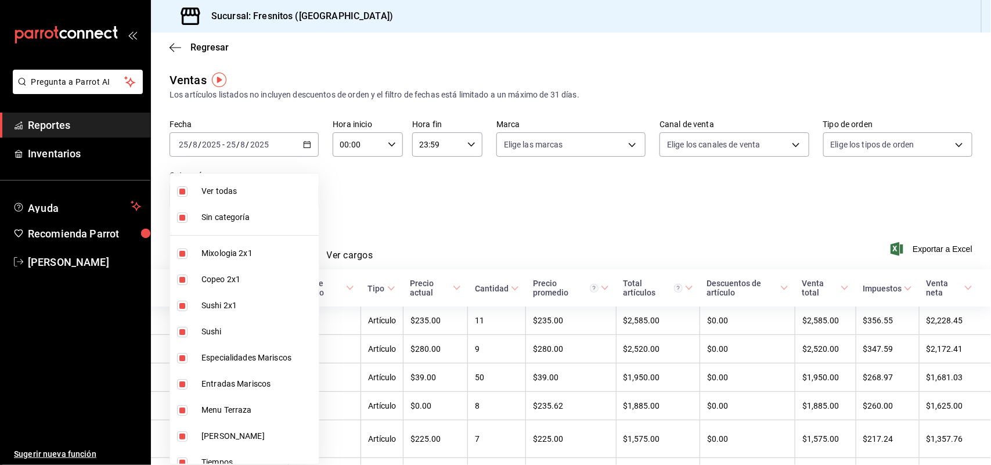
checkbox input "false"
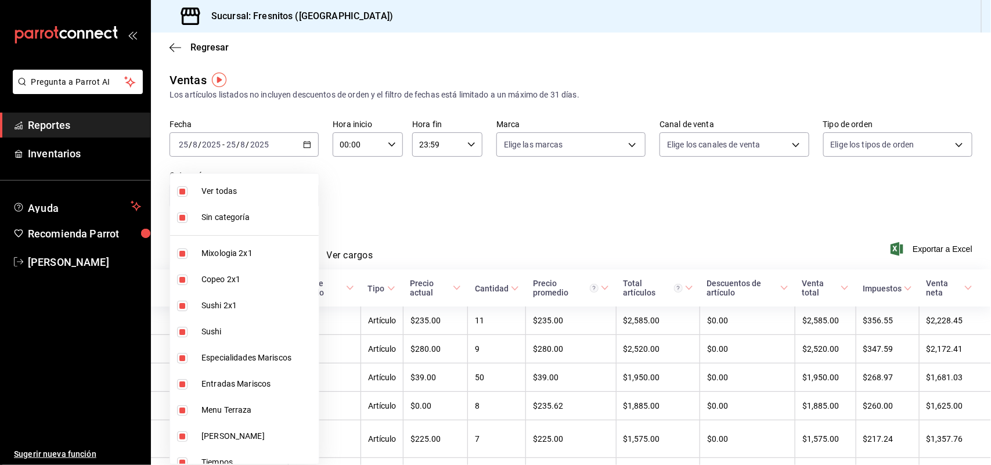
checkbox input "false"
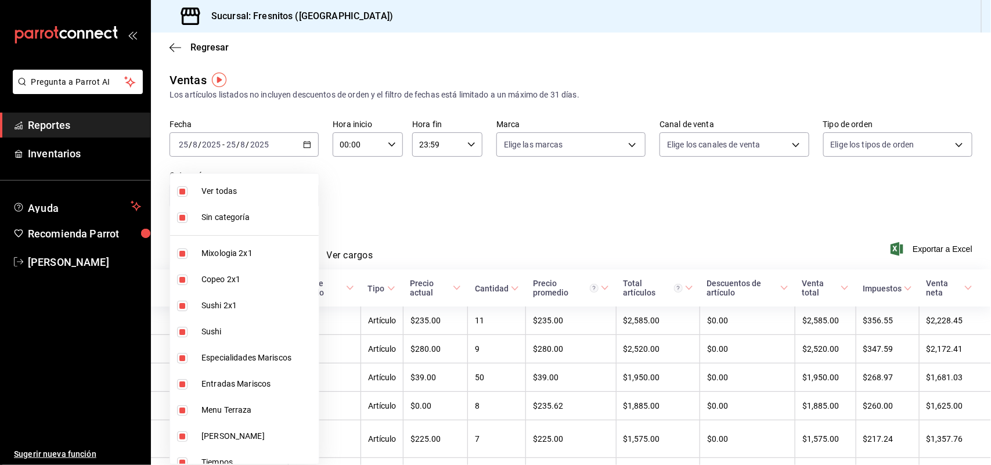
checkbox input "false"
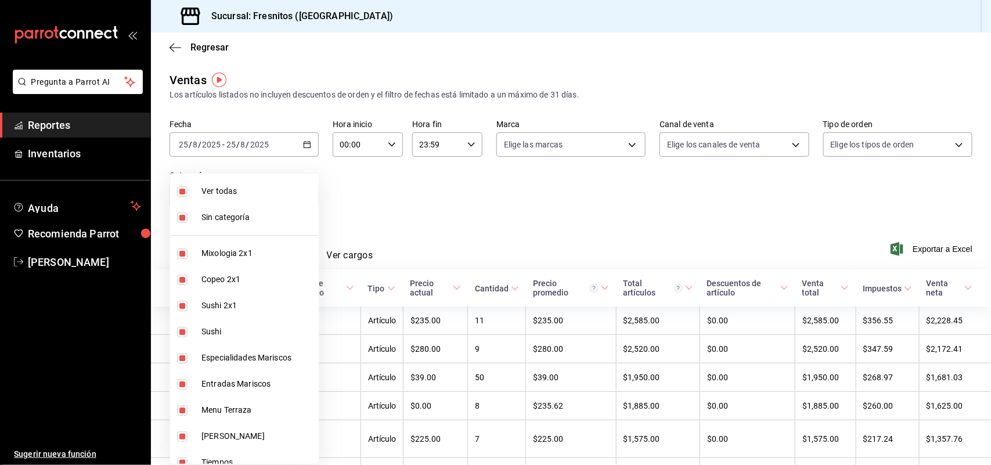
checkbox input "false"
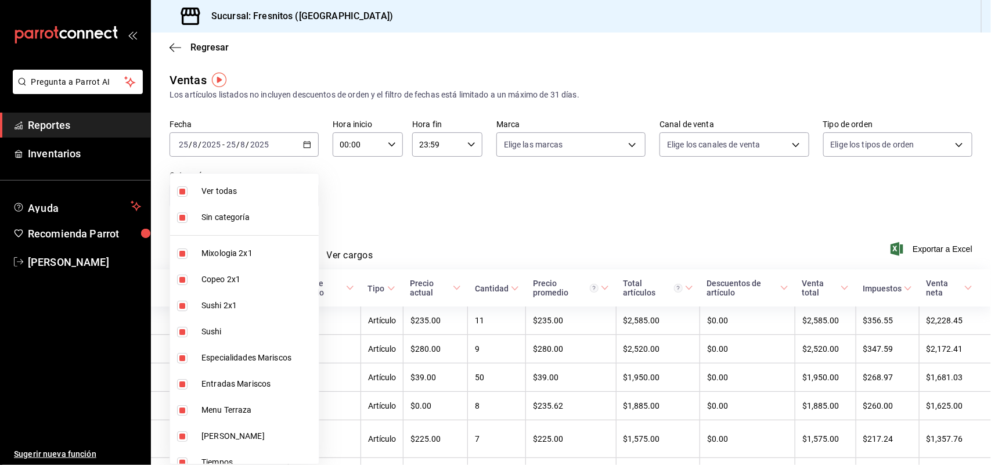
checkbox input "false"
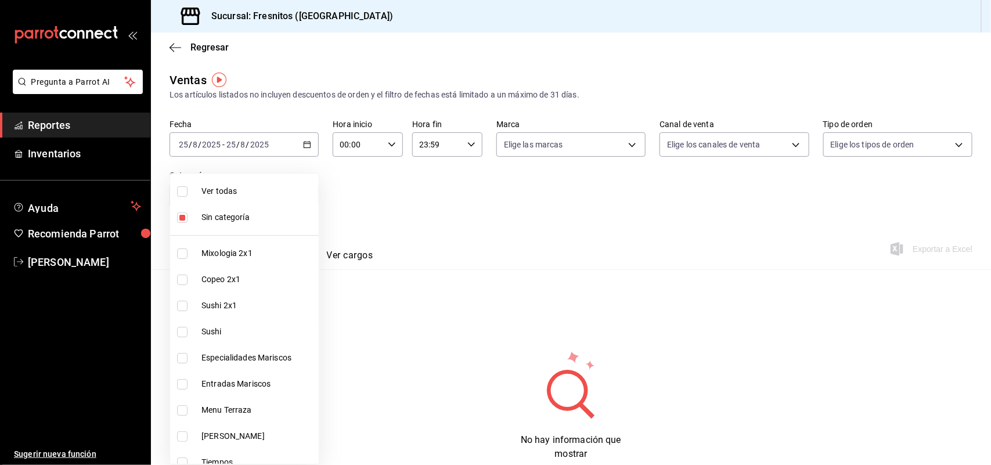
click at [182, 218] on input "checkbox" at bounding box center [182, 218] width 10 height 10
checkbox input "false"
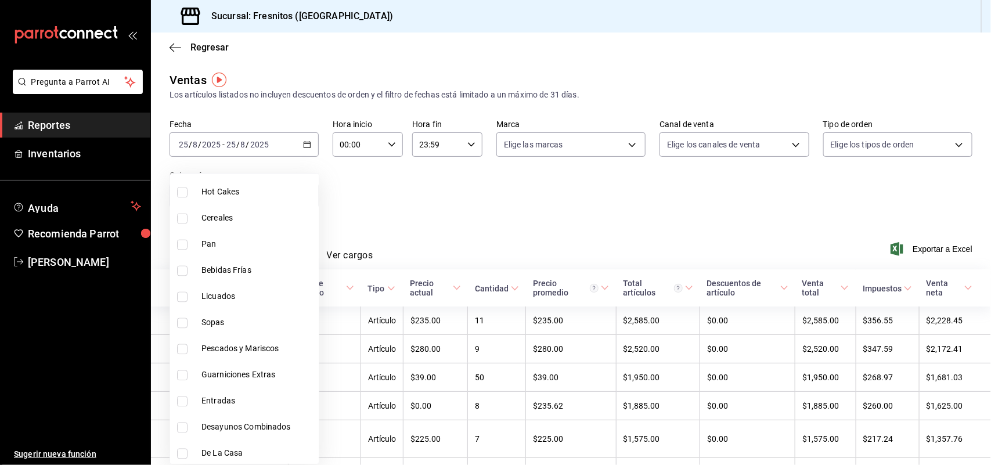
scroll to position [1081, 0]
click at [183, 236] on li "Pan" at bounding box center [244, 244] width 149 height 26
type input "71867573-ed60-4665-b377-e64b506cca6c"
checkbox input "true"
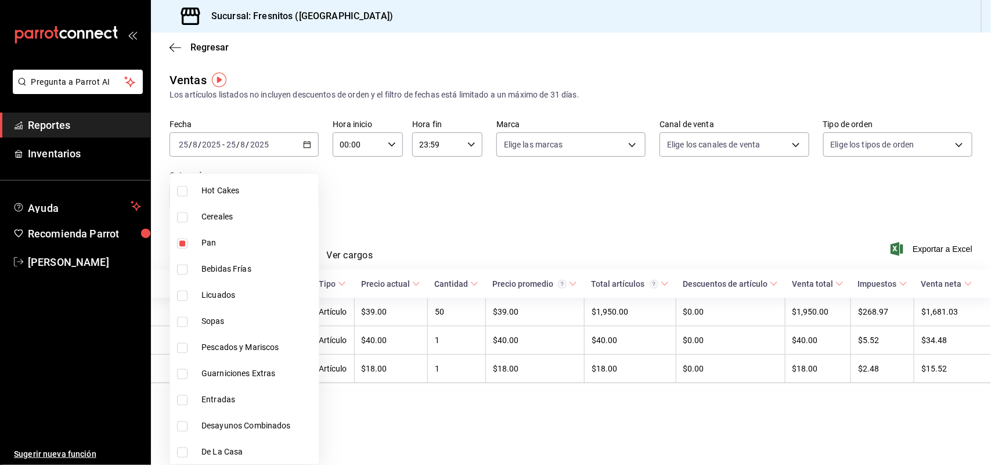
click at [420, 200] on div at bounding box center [495, 232] width 991 height 465
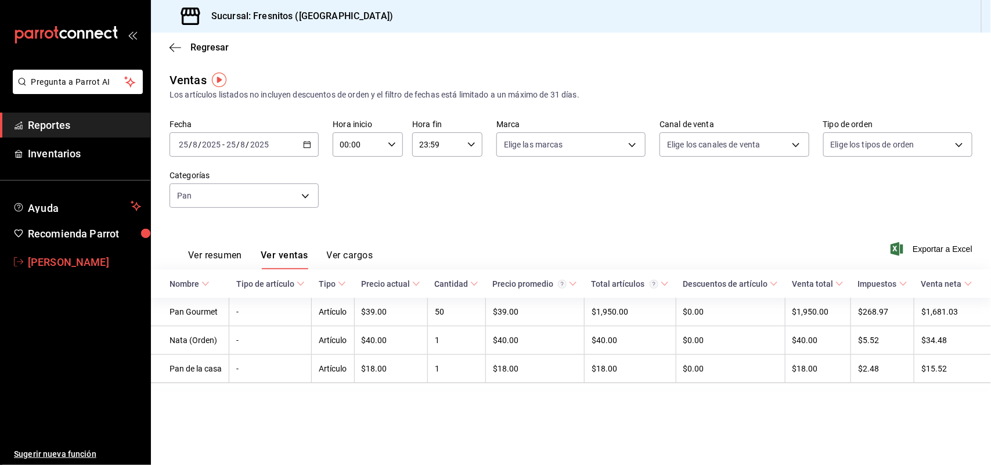
click at [91, 260] on span "[PERSON_NAME]" at bounding box center [84, 262] width 113 height 16
